Goal: Transaction & Acquisition: Purchase product/service

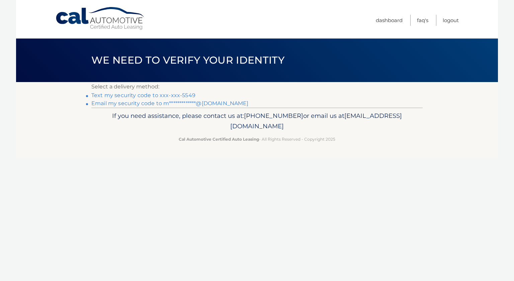
click at [172, 94] on link "Text my security code to xxx-xxx-5549" at bounding box center [143, 95] width 104 height 6
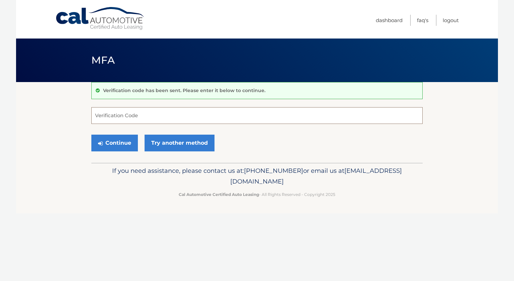
click at [113, 116] on input "Verification Code" at bounding box center [256, 115] width 331 height 17
type input "576370"
click at [94, 141] on button "Continue" at bounding box center [114, 142] width 46 height 17
click at [118, 148] on button "Continue" at bounding box center [114, 142] width 46 height 17
click at [119, 145] on button "Continue" at bounding box center [114, 142] width 46 height 17
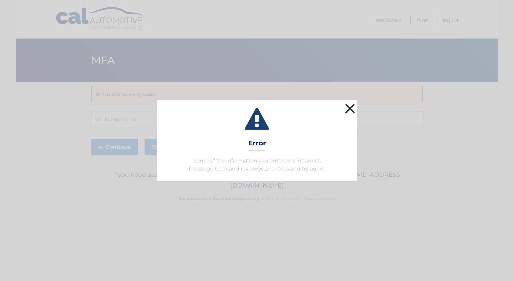
click at [346, 111] on button "×" at bounding box center [349, 108] width 13 height 13
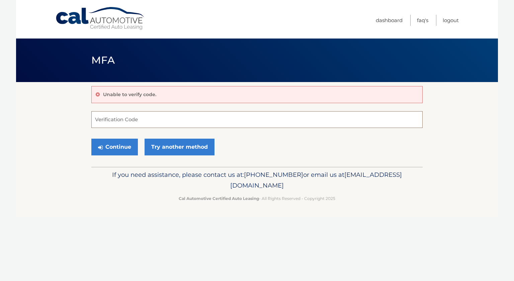
click at [111, 120] on input "Verification Code" at bounding box center [256, 119] width 331 height 17
type input "576370"
click at [105, 151] on button "Continue" at bounding box center [114, 146] width 46 height 17
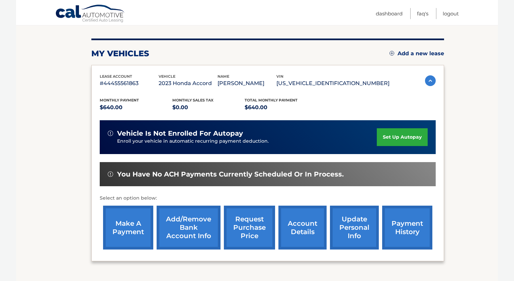
scroll to position [76, 0]
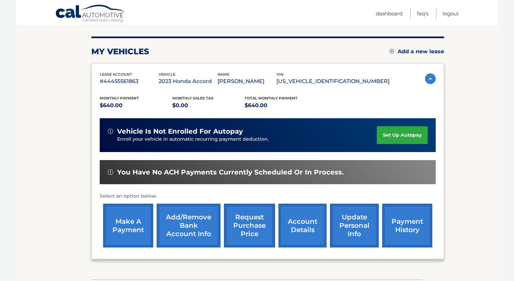
click at [138, 231] on link "make a payment" at bounding box center [128, 225] width 50 height 44
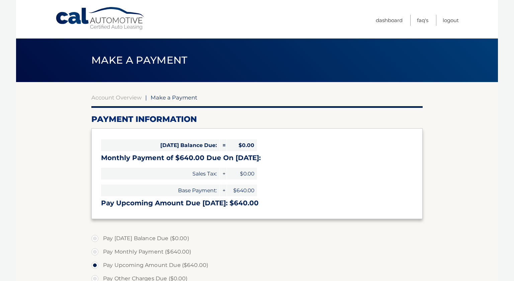
select select "YzA5YTdhMjgtNTdjYi00MWUzLThmNTgtODY4YzYwMGU1OWU1"
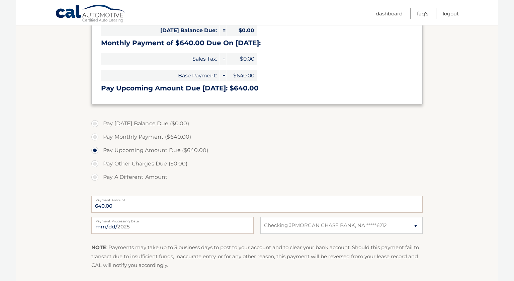
scroll to position [115, 0]
click at [343, 149] on label "Pay Upcoming Amount Due ($640.00)" at bounding box center [256, 149] width 331 height 13
click at [101, 149] on input "Pay Upcoming Amount Due ($640.00)" at bounding box center [97, 148] width 7 height 11
click at [275, 172] on label "Pay A Different Amount" at bounding box center [256, 176] width 331 height 13
click at [101, 172] on input "Pay A Different Amount" at bounding box center [97, 175] width 7 height 11
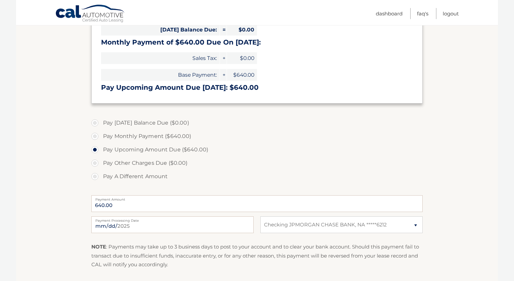
radio input "true"
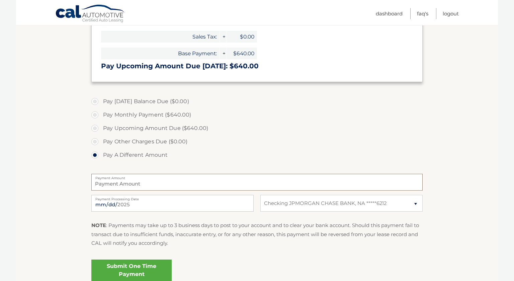
scroll to position [137, 0]
click at [95, 116] on label "Pay Monthly Payment ($640.00)" at bounding box center [256, 113] width 331 height 13
click at [95, 116] on input "Pay Monthly Payment ($640.00)" at bounding box center [97, 112] width 7 height 11
radio input "true"
type input "640.00"
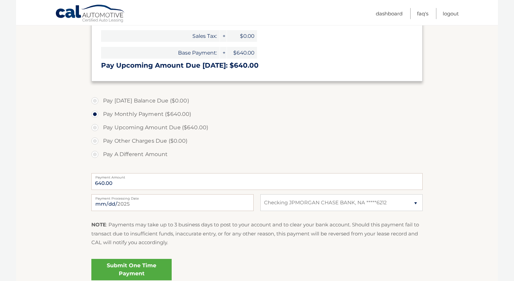
click at [142, 264] on link "Submit One Time Payment" at bounding box center [131, 268] width 80 height 21
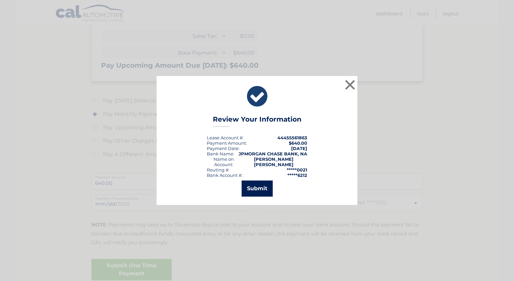
click at [262, 183] on button "Submit" at bounding box center [256, 188] width 31 height 16
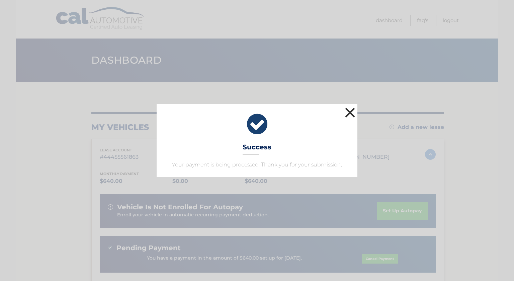
click at [351, 107] on button "×" at bounding box center [349, 112] width 13 height 13
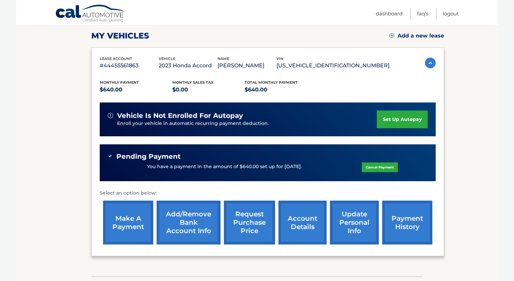
scroll to position [90, 0]
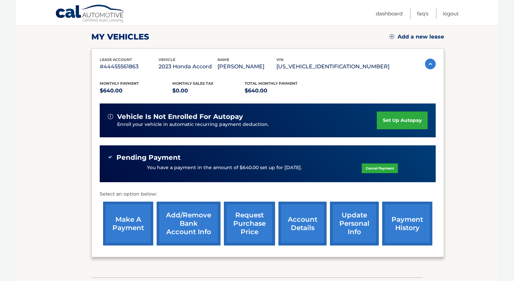
click at [355, 18] on nav "Menu Dashboard FAQ's Logout" at bounding box center [305, 12] width 308 height 25
click at [453, 15] on link "Logout" at bounding box center [450, 13] width 16 height 11
